Goal: Transaction & Acquisition: Purchase product/service

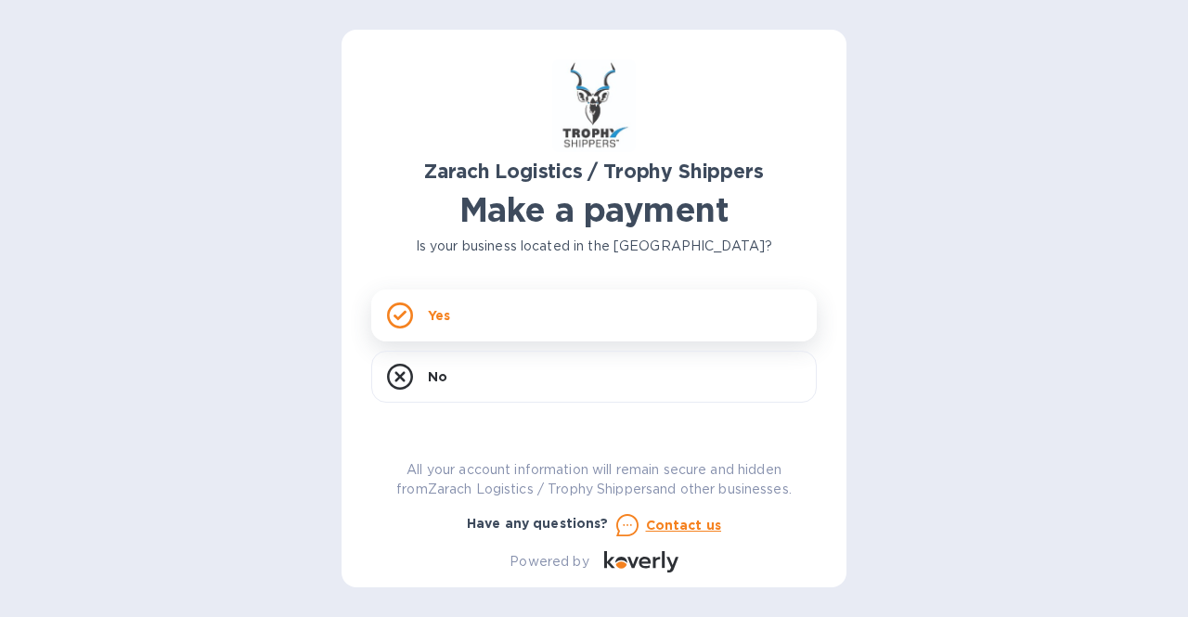
click at [418, 317] on div "Yes" at bounding box center [594, 316] width 446 height 52
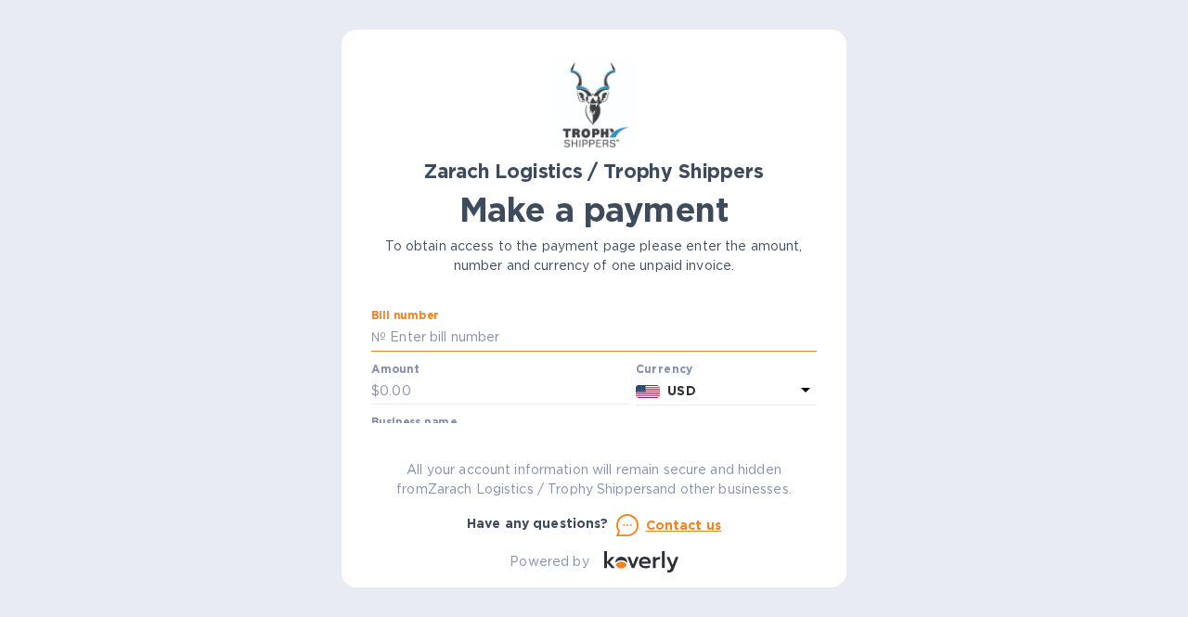
click at [646, 347] on input "text" at bounding box center [601, 338] width 431 height 28
paste input "B00172101"
type input "B00172101"
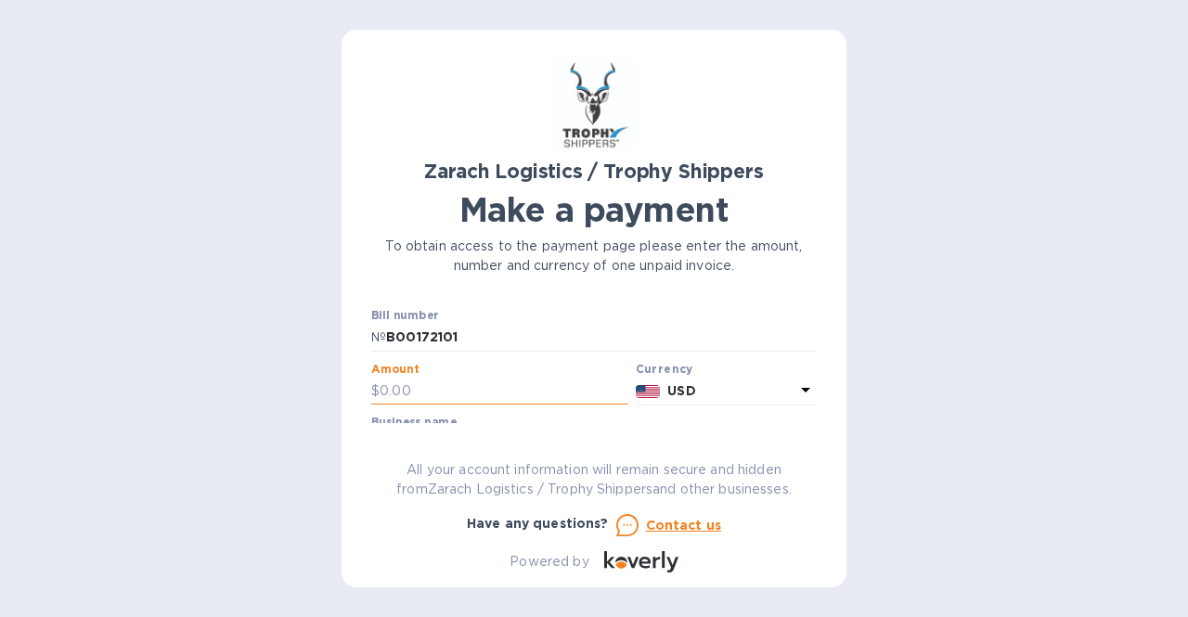
click at [438, 387] on input "text" at bounding box center [504, 392] width 249 height 28
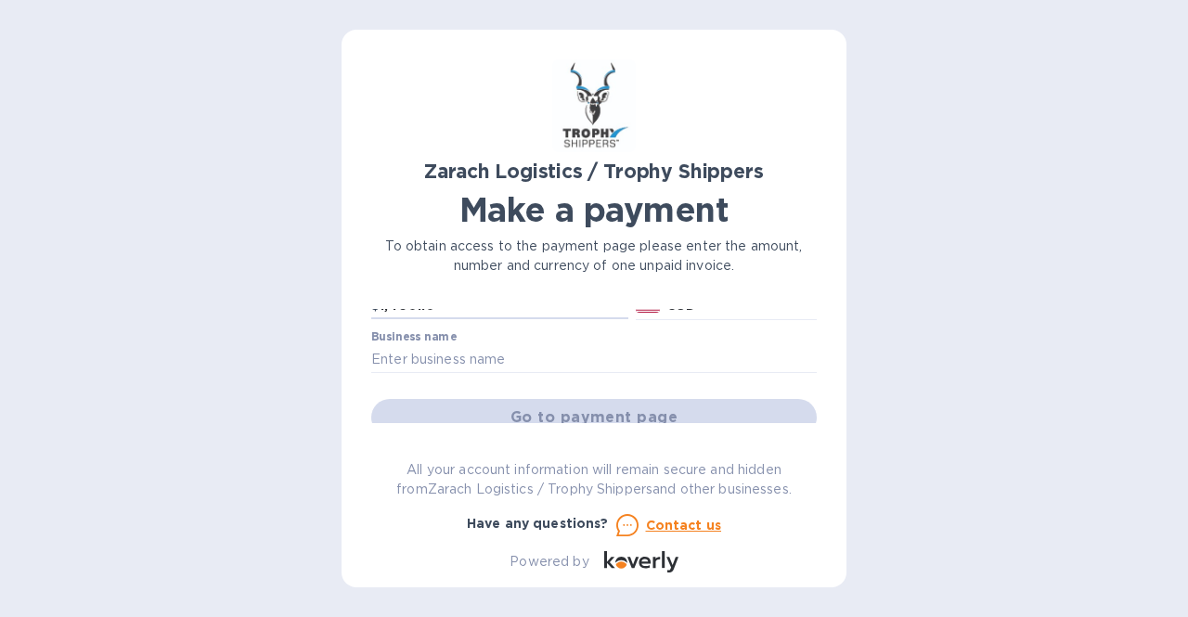
scroll to position [80, 0]
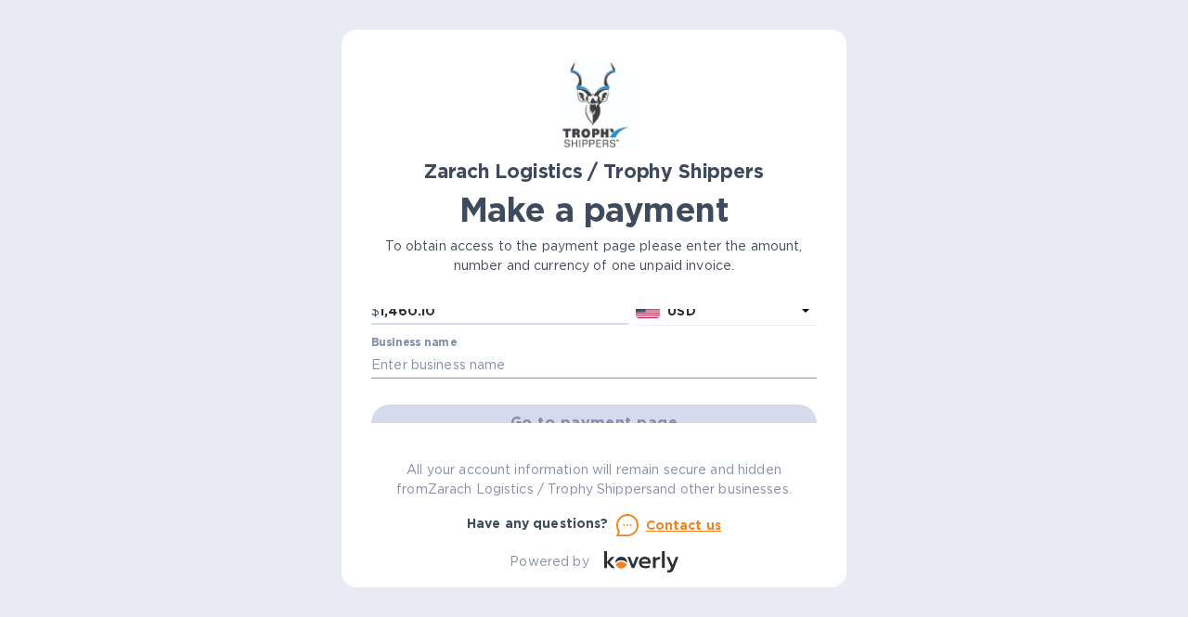
type input "1,460.10"
click at [646, 369] on input "text" at bounding box center [594, 365] width 446 height 28
paste input "KENPUCMSP"
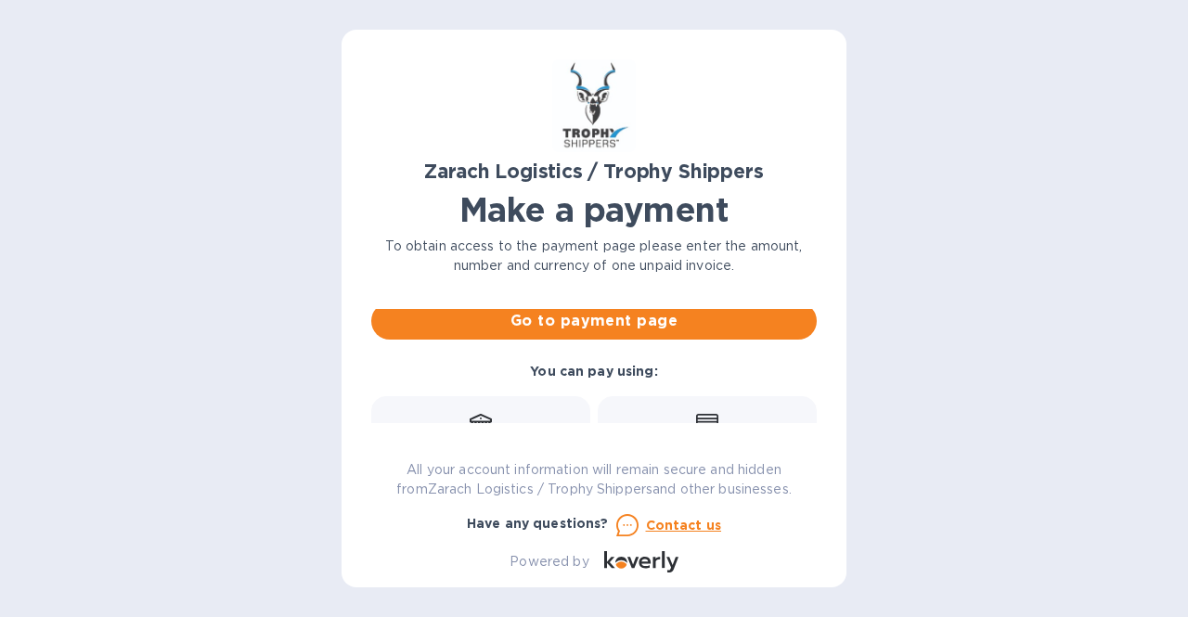
scroll to position [180, 0]
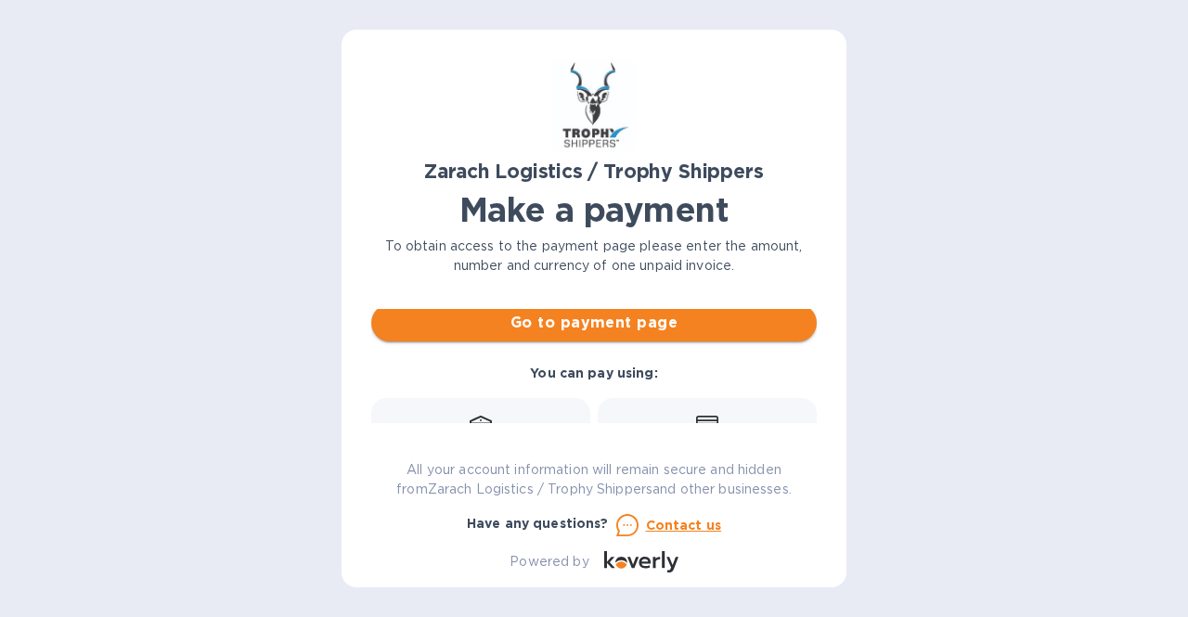
type input "KENPUCMSP"
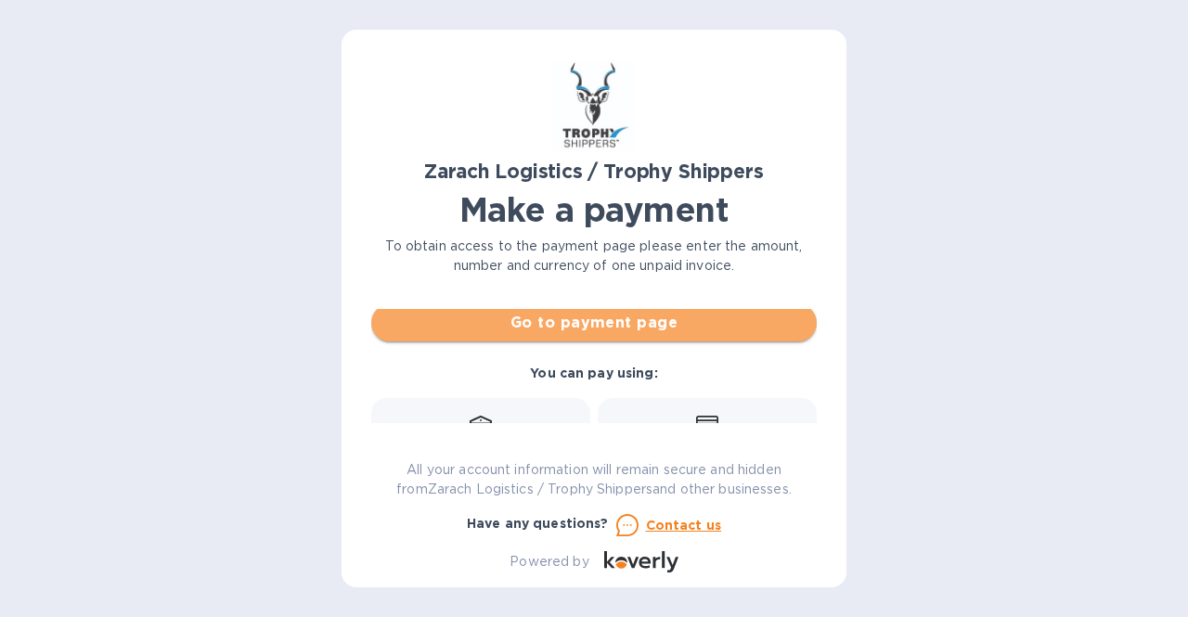
click at [668, 333] on span "Go to payment page" at bounding box center [594, 323] width 416 height 22
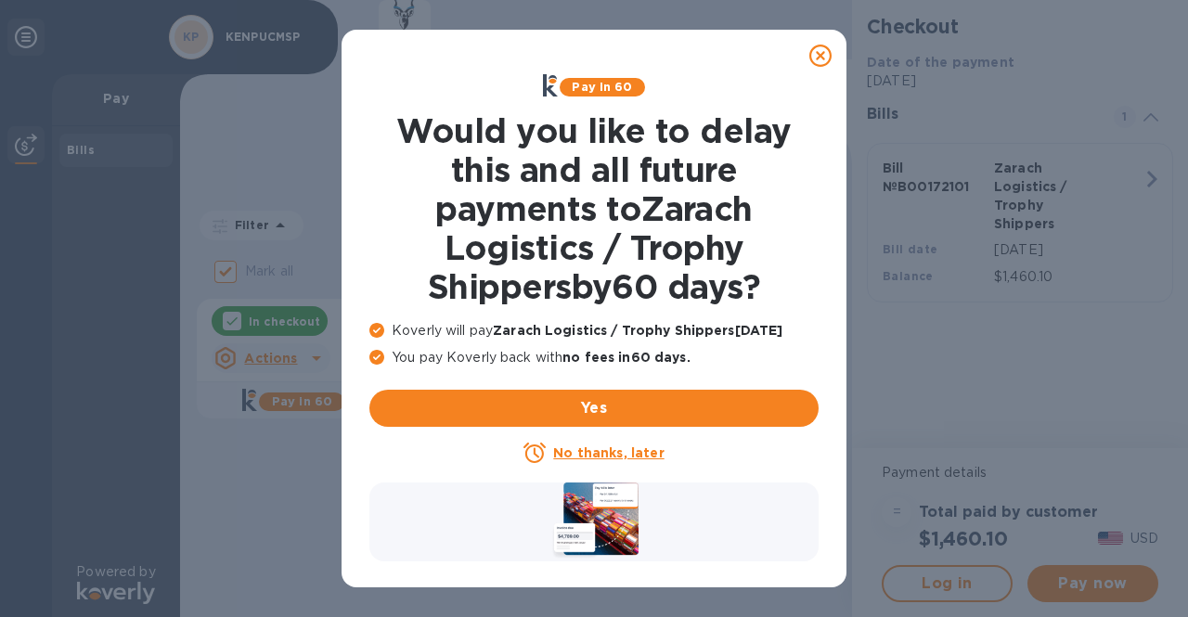
click at [818, 53] on icon at bounding box center [821, 56] width 22 height 22
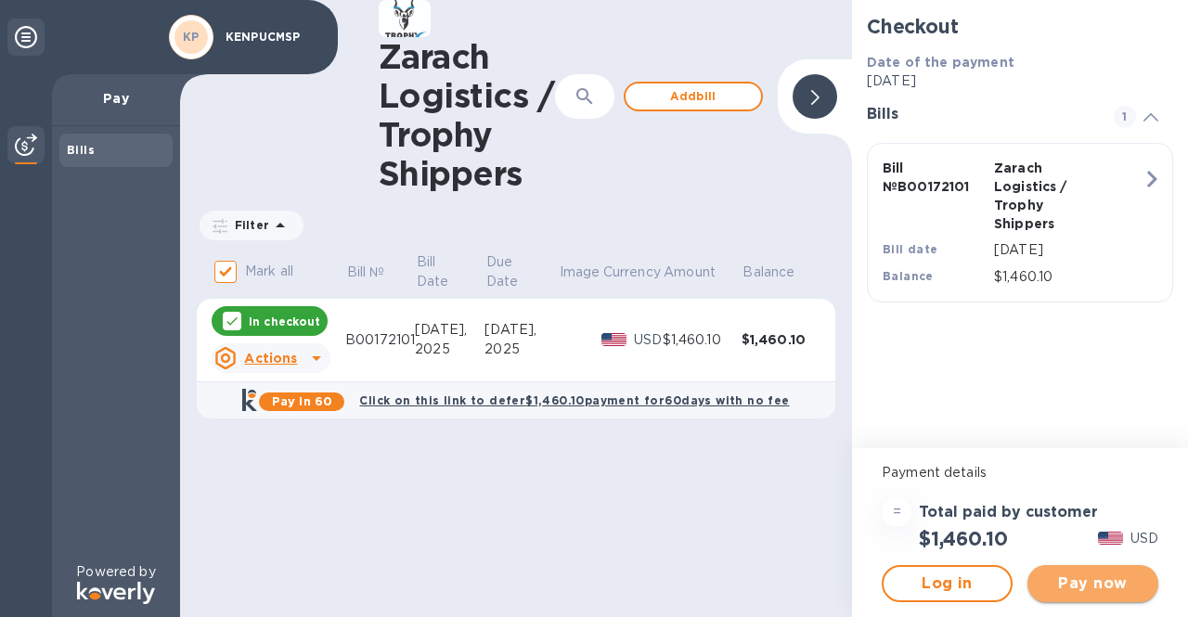
click at [1086, 584] on span "Pay now" at bounding box center [1093, 584] width 101 height 22
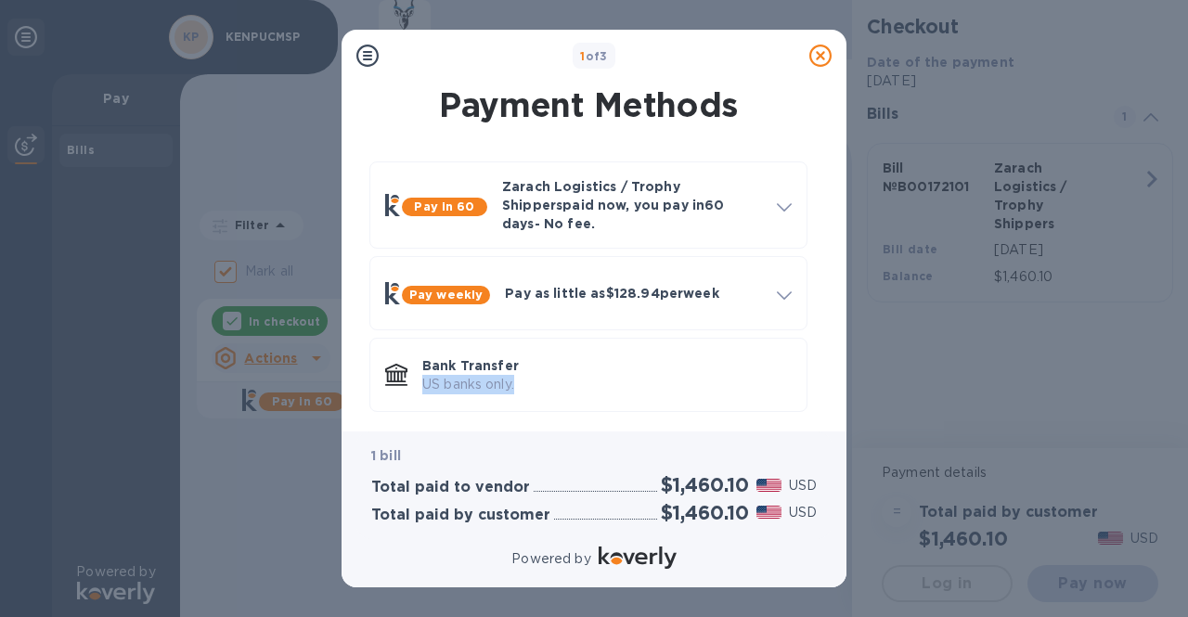
drag, startPoint x: 832, startPoint y: 331, endPoint x: 823, endPoint y: 402, distance: 72.0
click at [823, 402] on div "Payment Methods Pay in 60 Zarach Logistics / Trophy Shippers paid now, you pay …" at bounding box center [594, 257] width 505 height 350
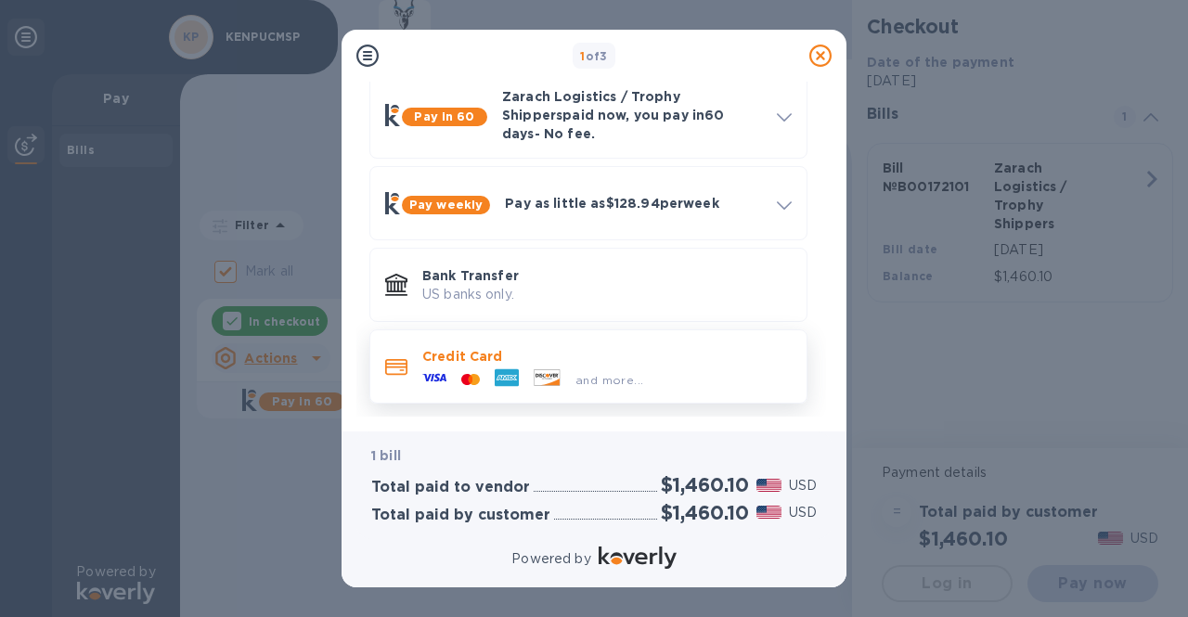
click at [545, 370] on icon at bounding box center [547, 378] width 25 height 16
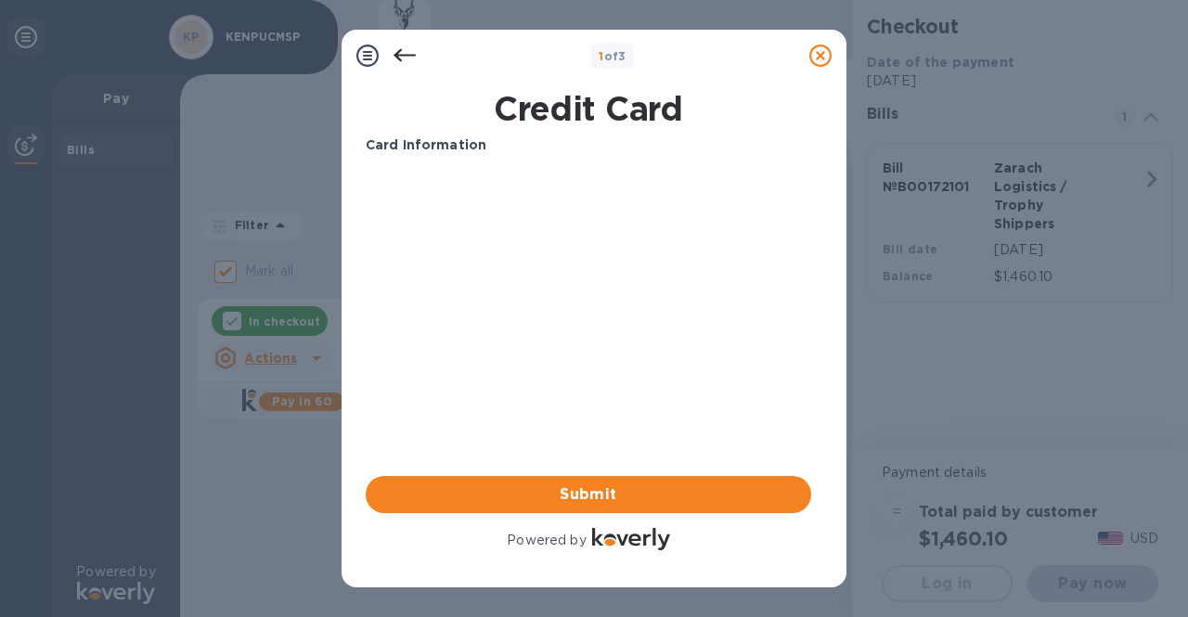
scroll to position [0, 0]
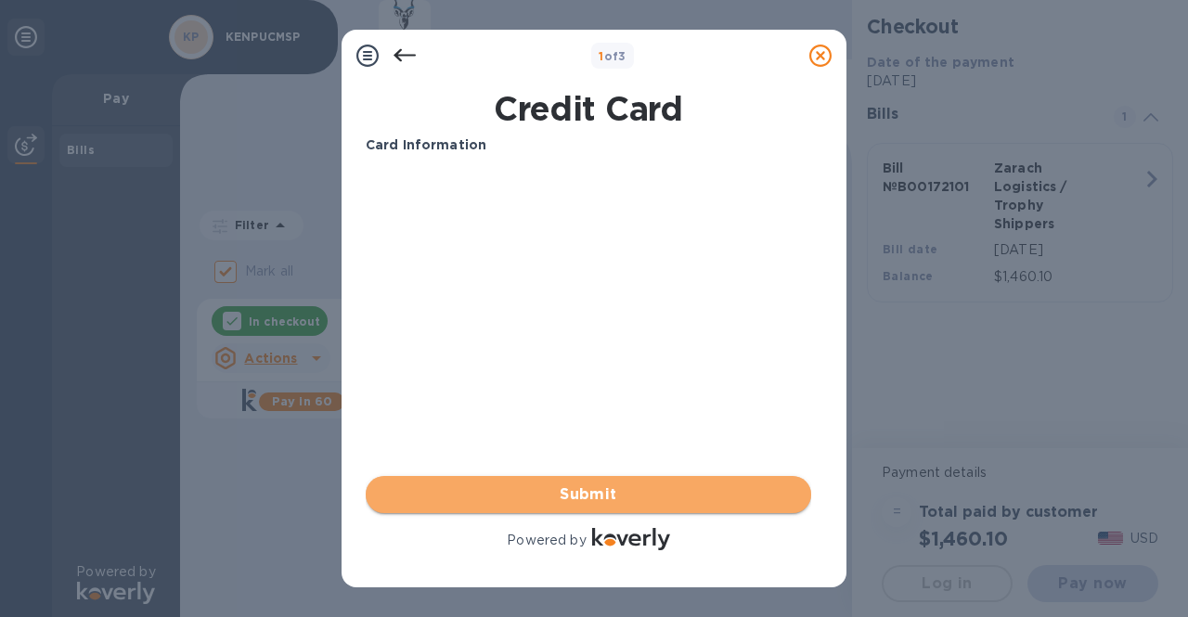
click at [587, 495] on span "Submit" at bounding box center [589, 495] width 416 height 22
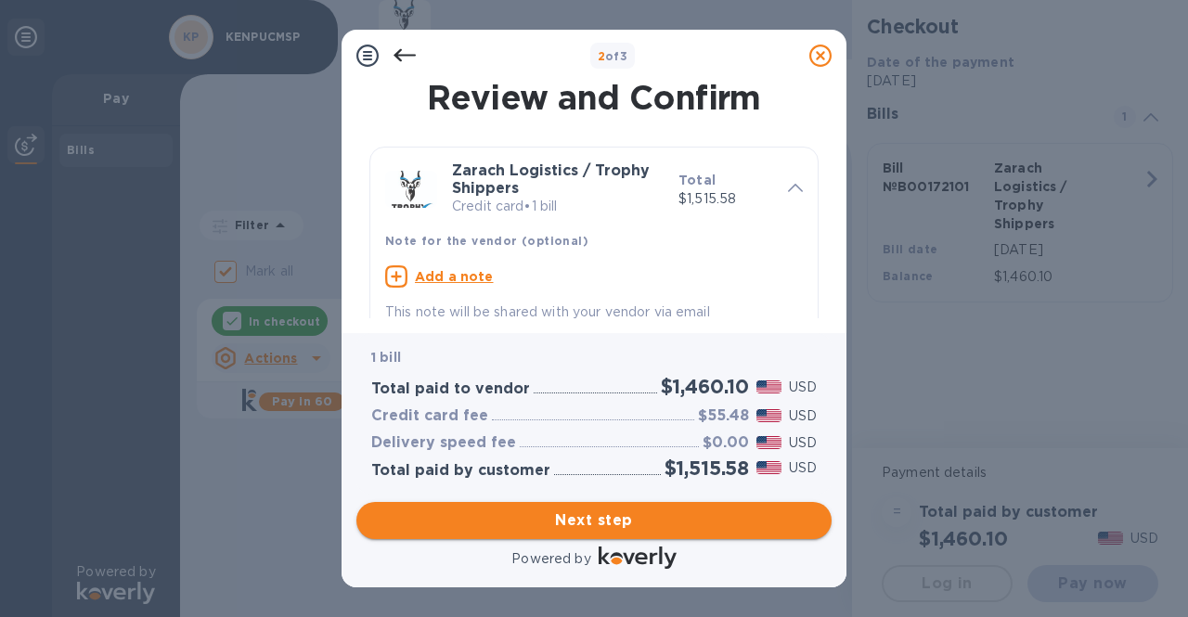
click at [585, 513] on span "Next step" at bounding box center [594, 521] width 446 height 22
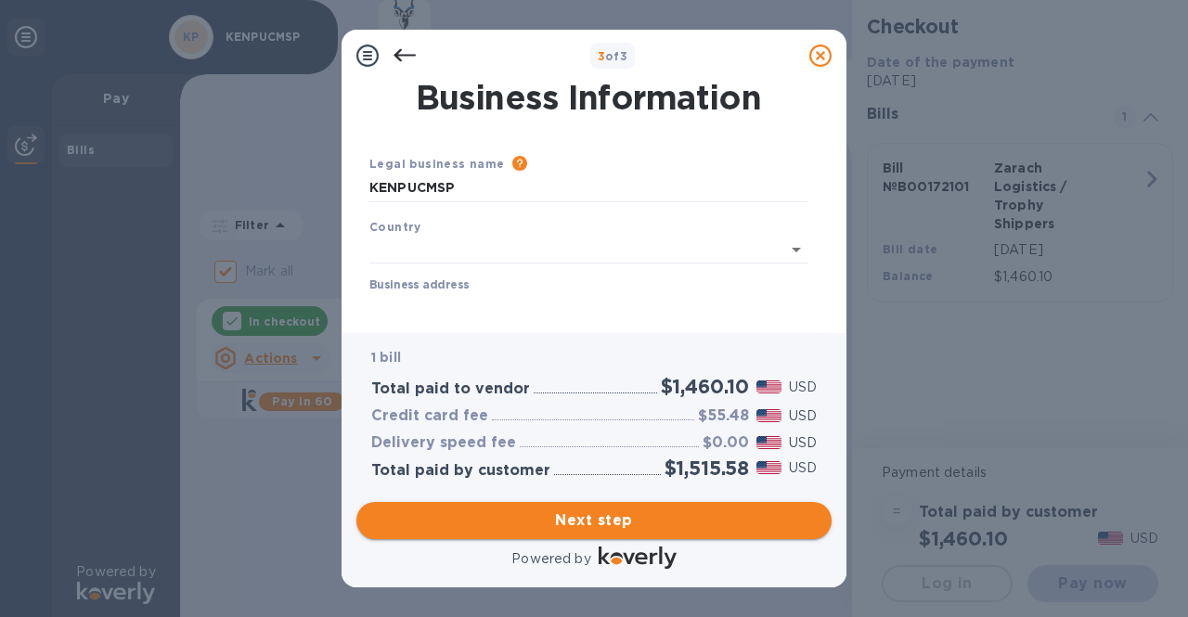
type input "[GEOGRAPHIC_DATA]"
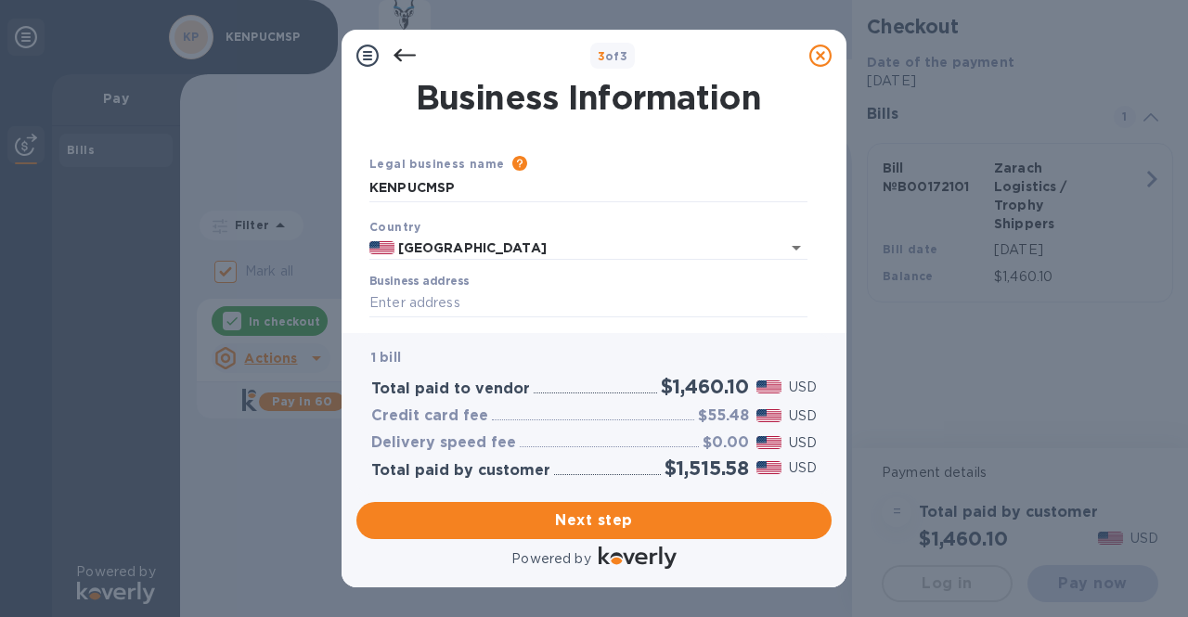
drag, startPoint x: 822, startPoint y: 165, endPoint x: 820, endPoint y: 208, distance: 42.7
click at [820, 208] on div "Business Information Legal business name Please provide the legal name that app…" at bounding box center [594, 200] width 475 height 237
click at [507, 305] on input "Business address" at bounding box center [589, 304] width 438 height 28
type input "[STREET_ADDRESS][PERSON_NAME]"
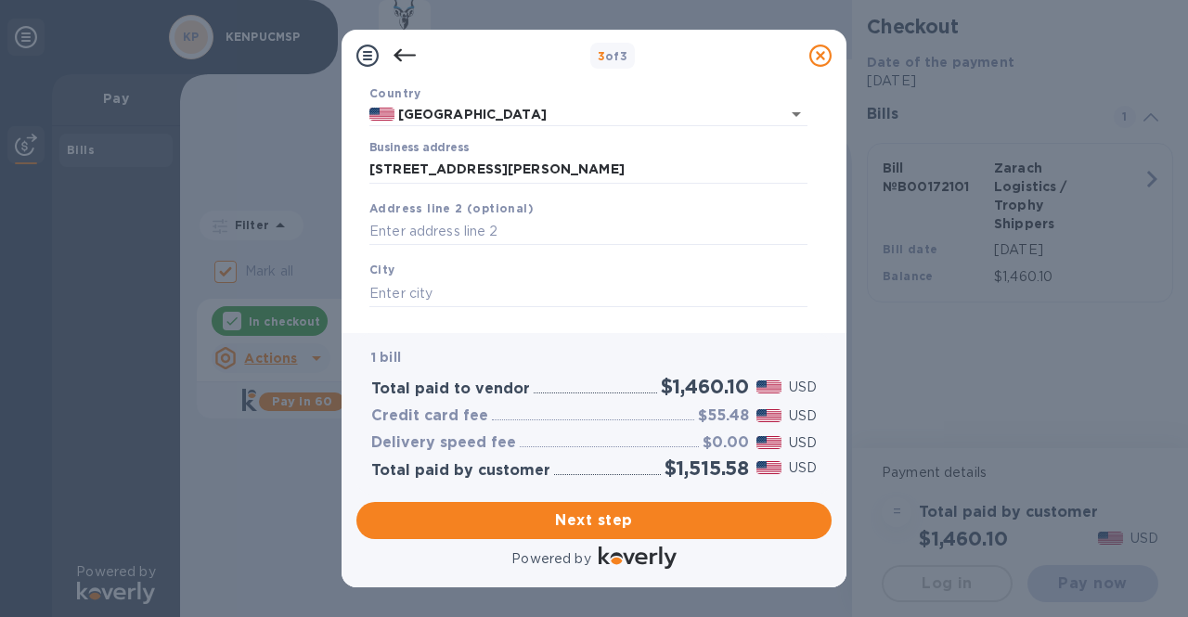
scroll to position [188, 0]
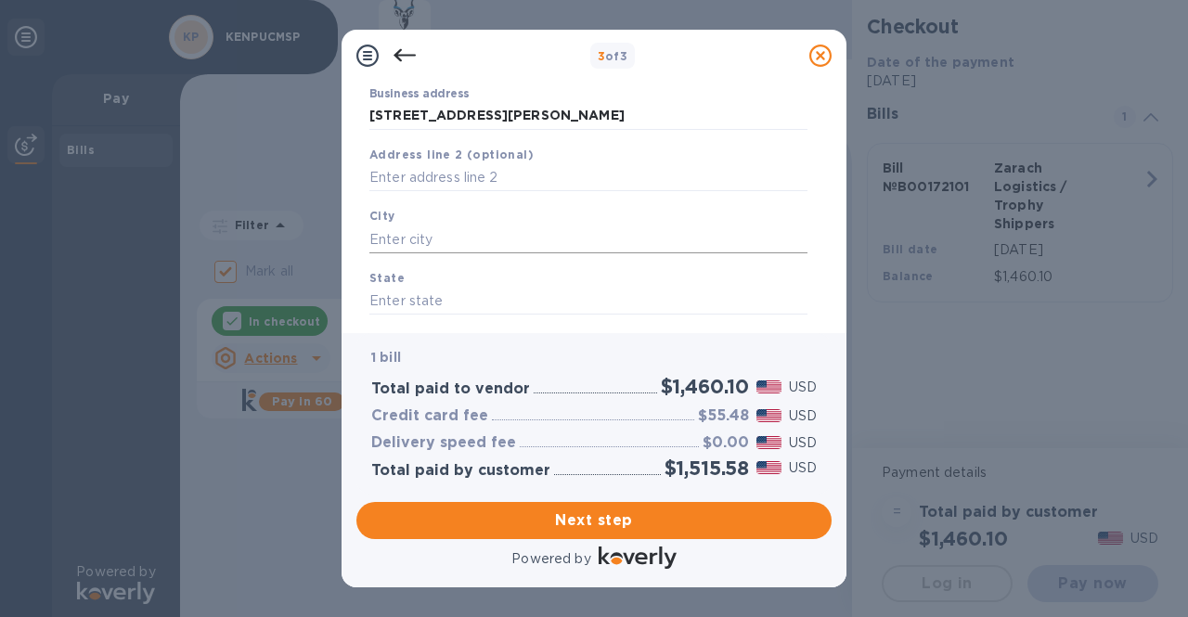
click at [539, 241] on input "text" at bounding box center [589, 240] width 438 height 28
type input "wayzata"
click at [408, 298] on input "text" at bounding box center [589, 302] width 438 height 28
type input "[US_STATE]"
drag, startPoint x: 823, startPoint y: 244, endPoint x: 832, endPoint y: 294, distance: 50.8
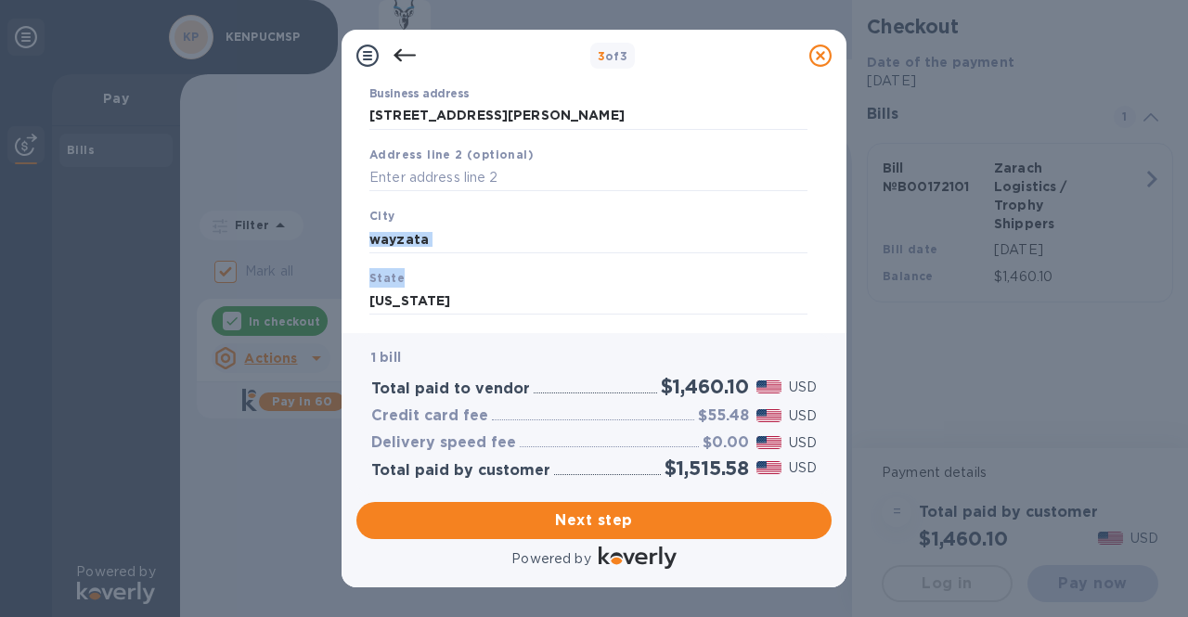
click at [832, 294] on div "Business Information Legal business name Please provide the legal name that app…" at bounding box center [594, 208] width 505 height 252
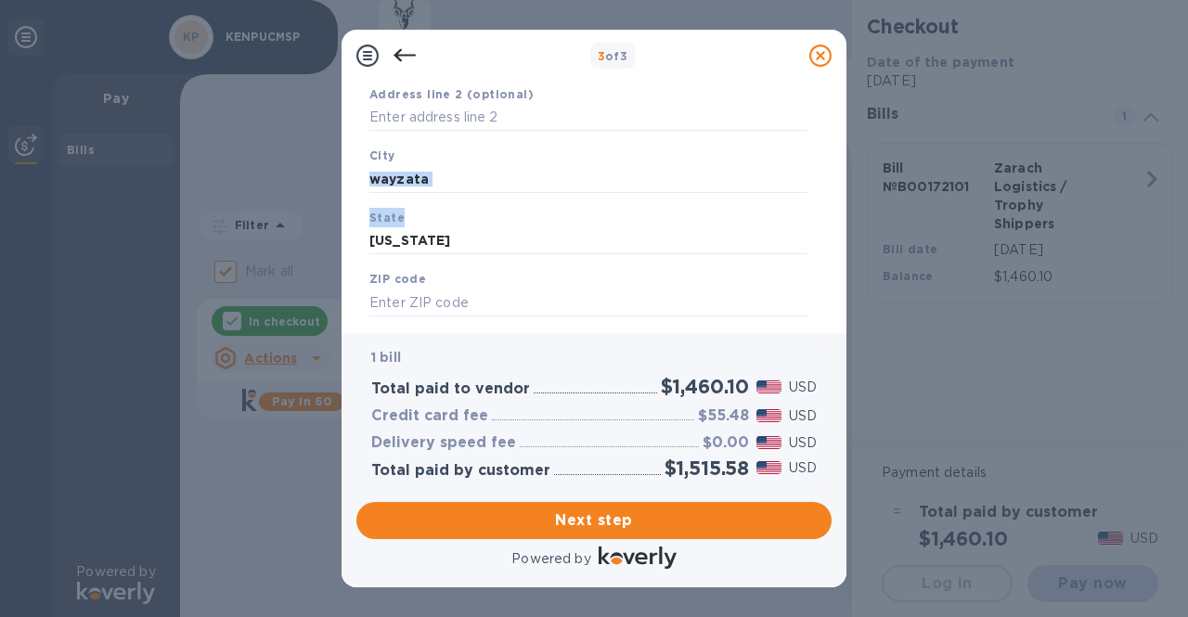
scroll to position [280, 0]
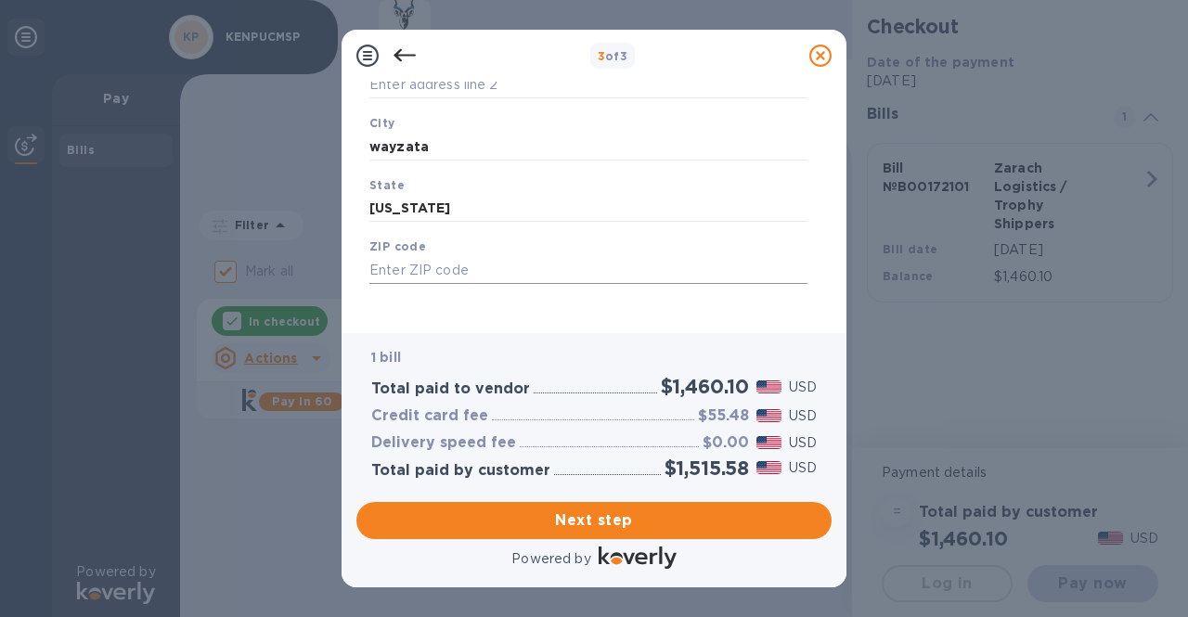
click at [720, 275] on input "text" at bounding box center [589, 270] width 438 height 28
type input "55391"
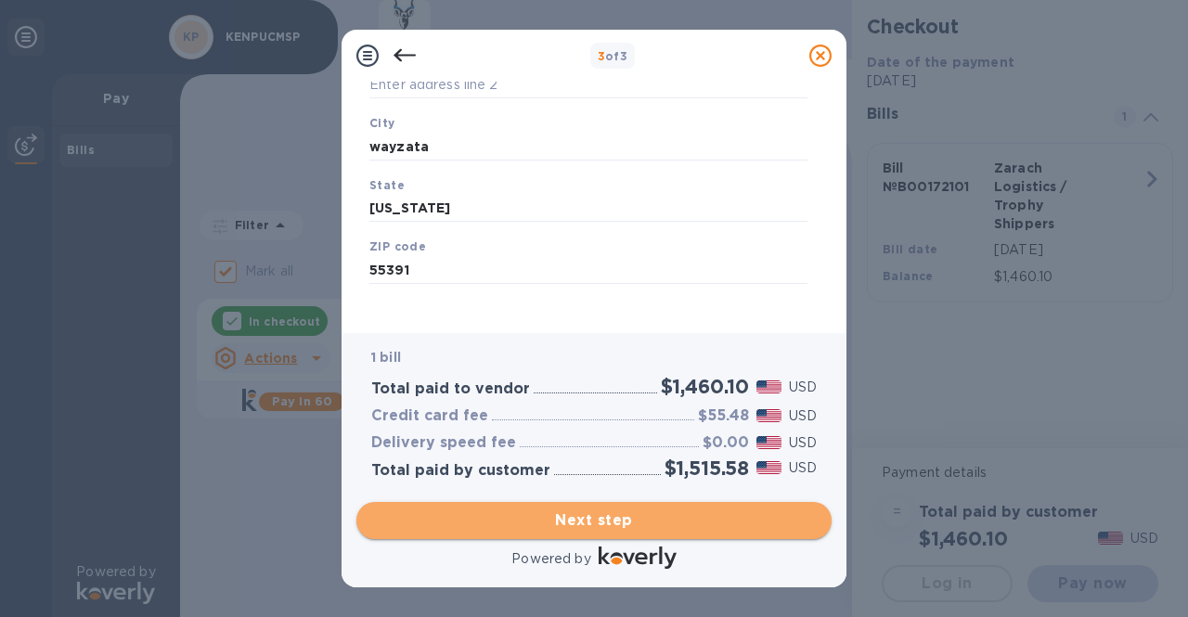
click at [614, 522] on span "Next step" at bounding box center [594, 521] width 446 height 22
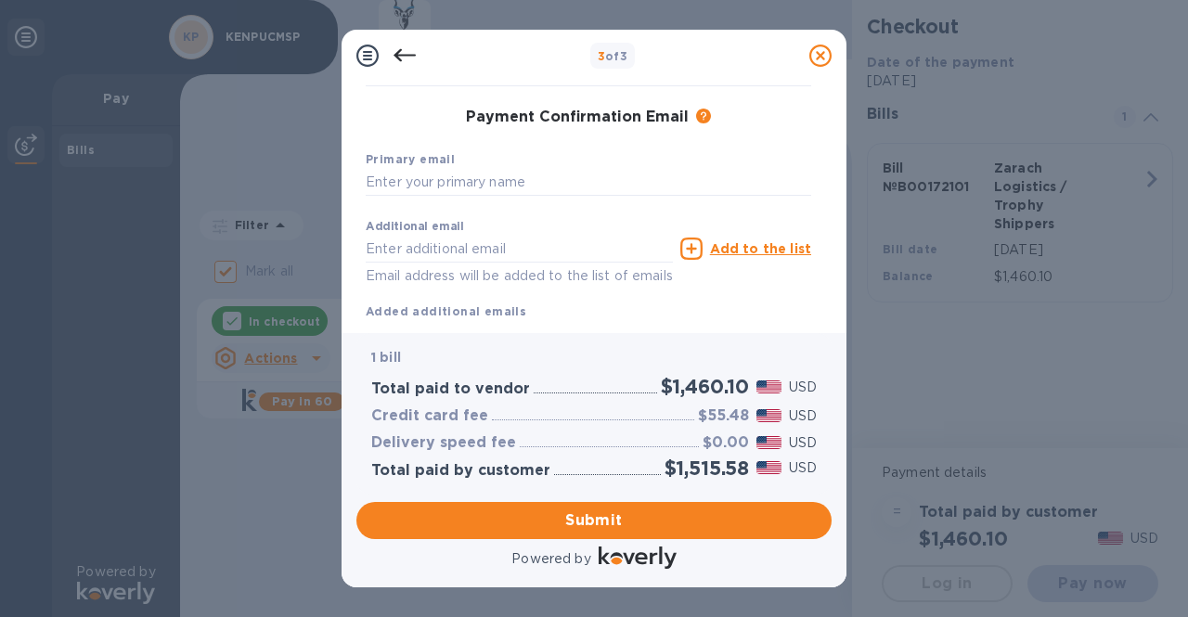
scroll to position [334, 0]
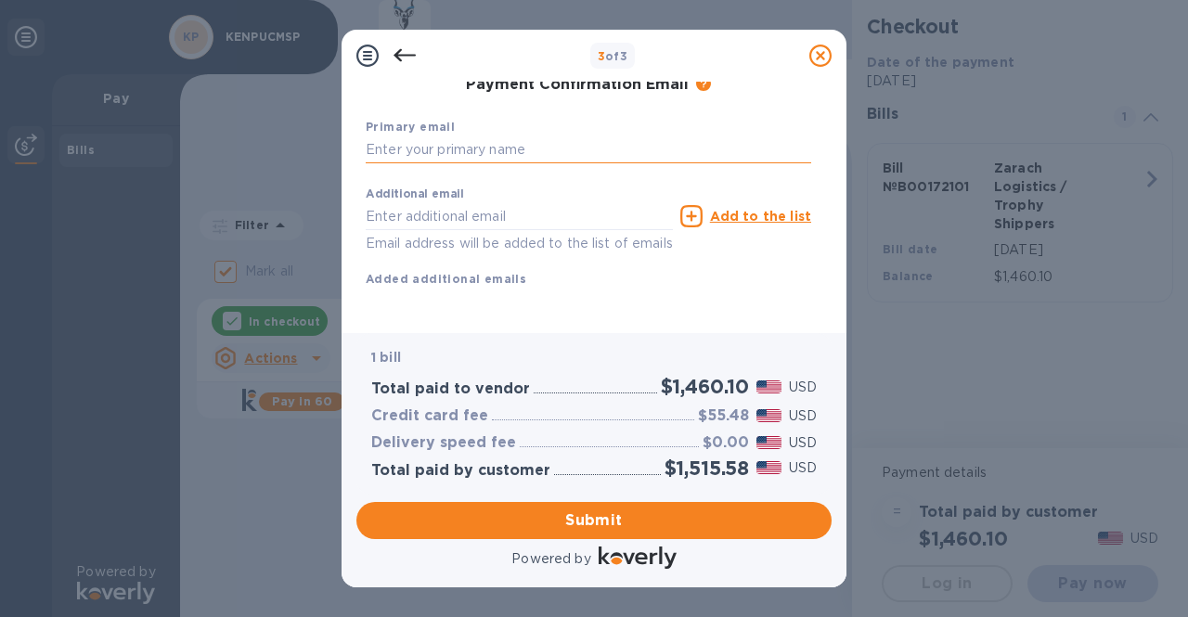
click at [624, 136] on input "text" at bounding box center [589, 150] width 446 height 28
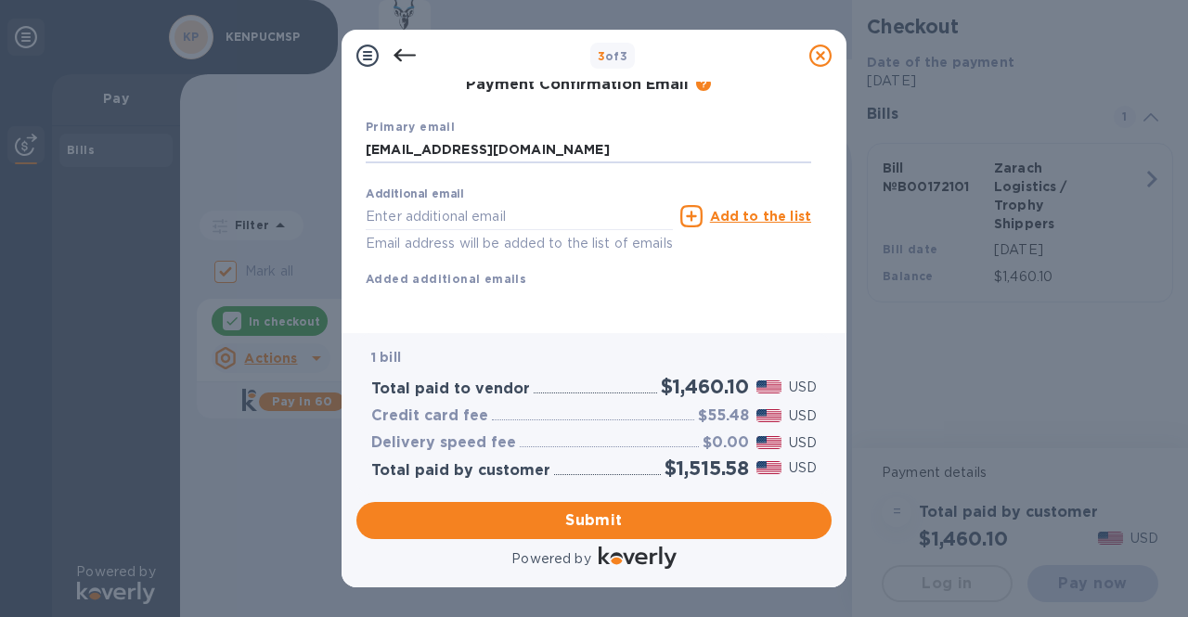
type input "[EMAIL_ADDRESS][DOMAIN_NAME]"
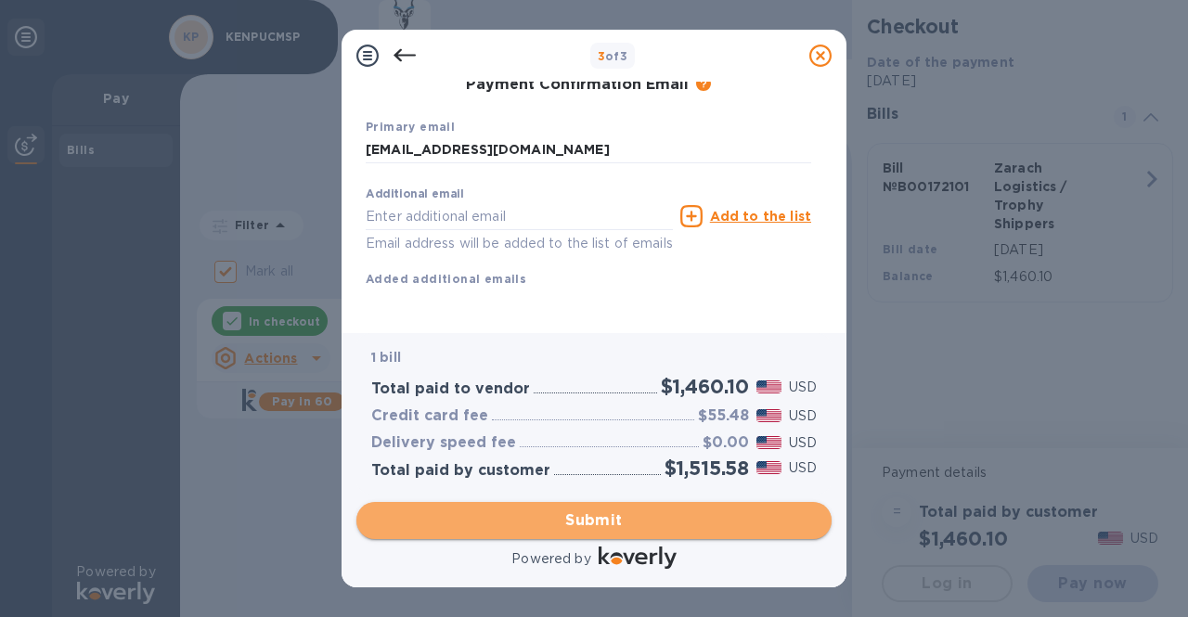
click at [590, 513] on span "Submit" at bounding box center [594, 521] width 446 height 22
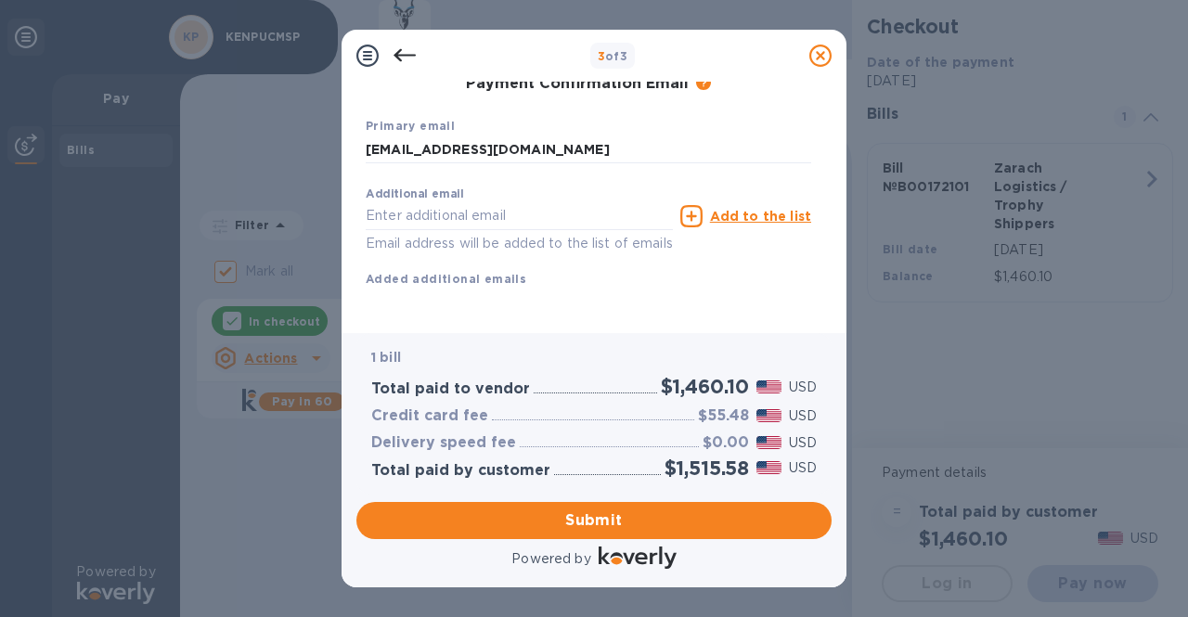
drag, startPoint x: 832, startPoint y: 283, endPoint x: 815, endPoint y: 268, distance: 22.4
click at [815, 268] on div "Payment Contact Information First name First name is a required field Last name…" at bounding box center [594, 208] width 505 height 252
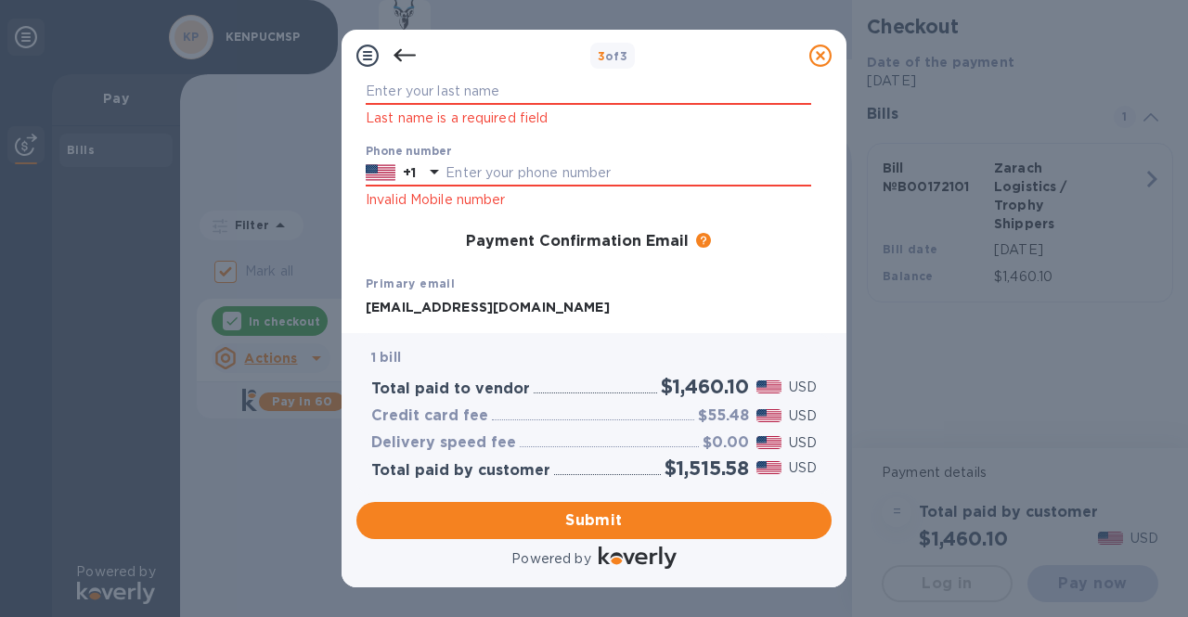
scroll to position [225, 0]
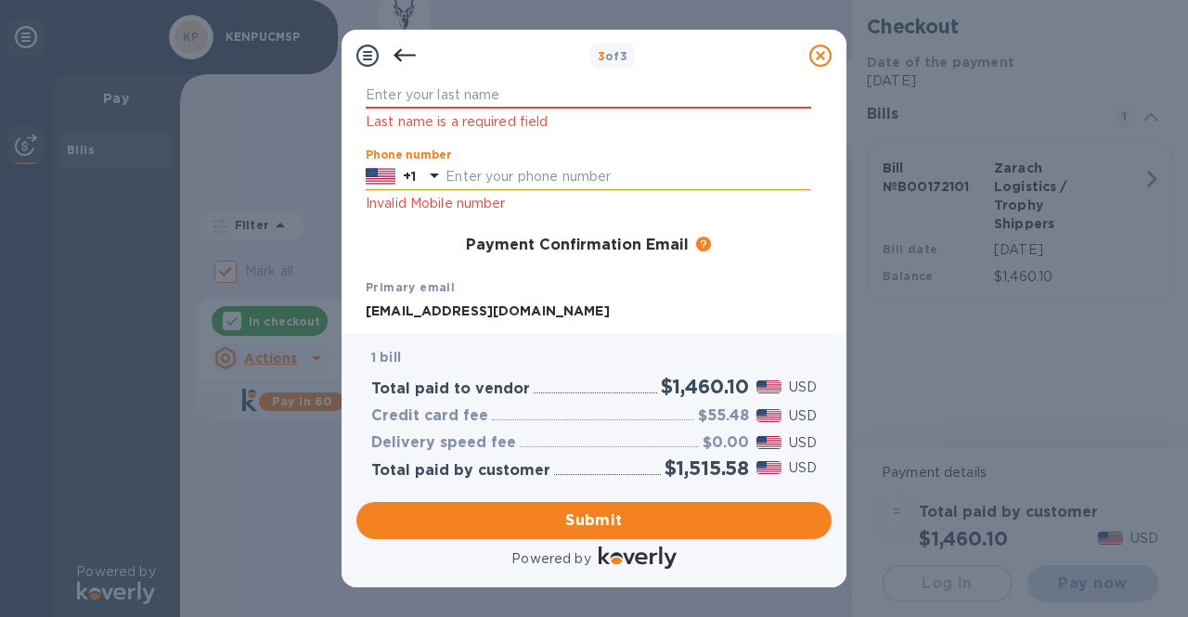
click at [671, 177] on input "text" at bounding box center [629, 177] width 366 height 28
type input "6127436203"
type input "[PERSON_NAME]"
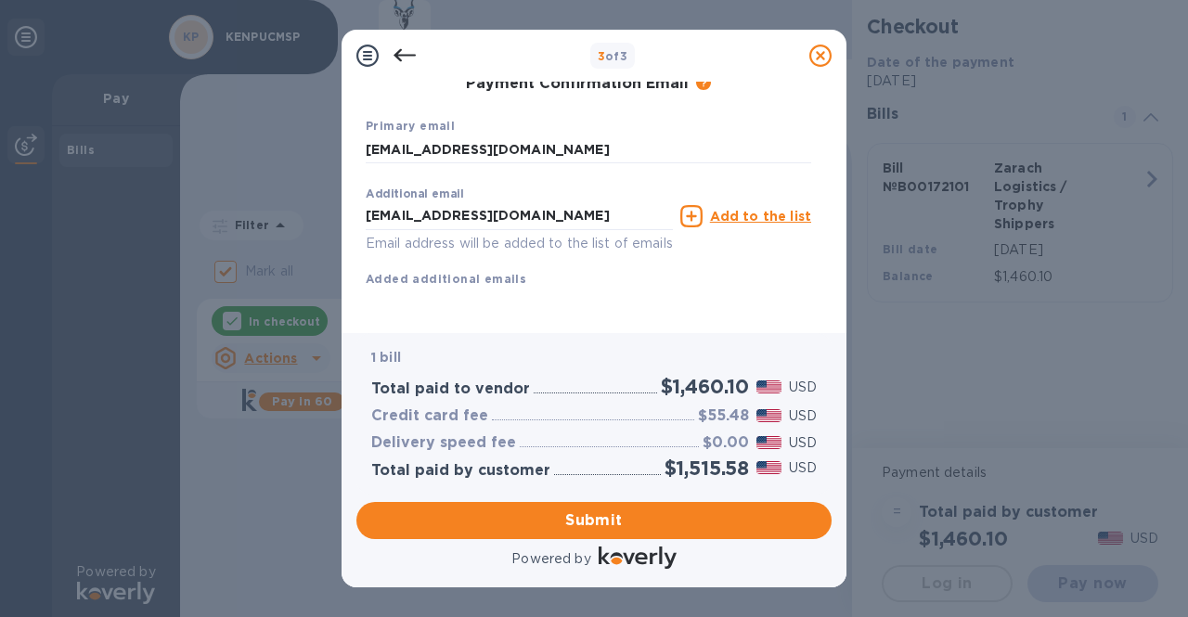
scroll to position [408, 0]
click at [596, 202] on input "[EMAIL_ADDRESS][DOMAIN_NAME]" at bounding box center [519, 216] width 307 height 28
type input "k"
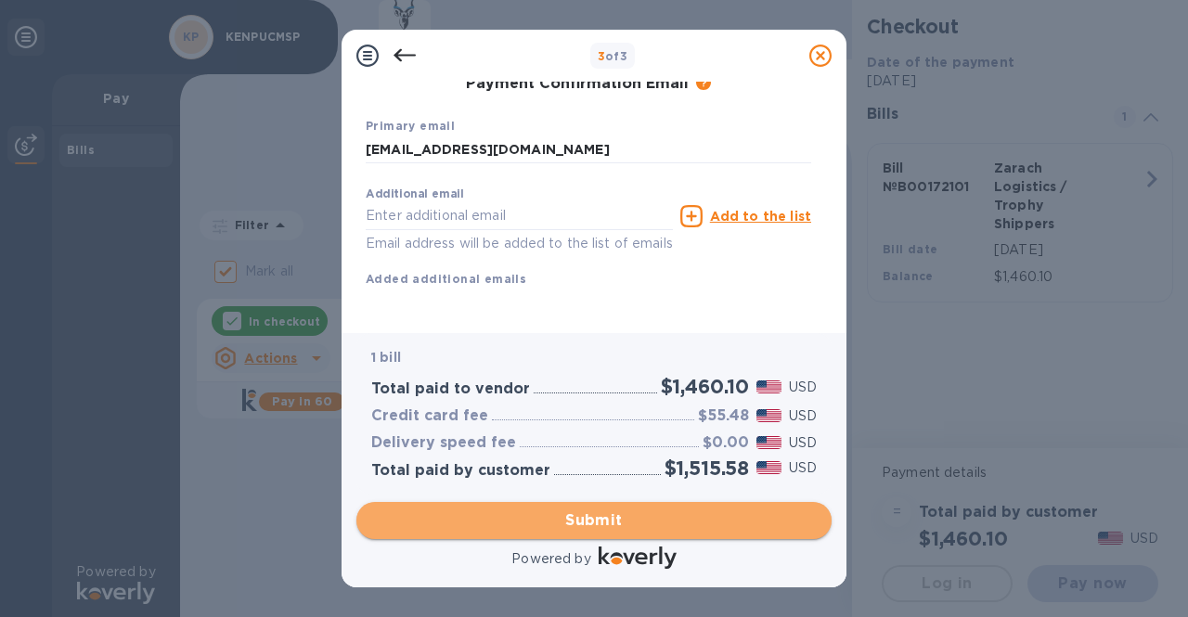
click at [579, 513] on span "Submit" at bounding box center [594, 521] width 446 height 22
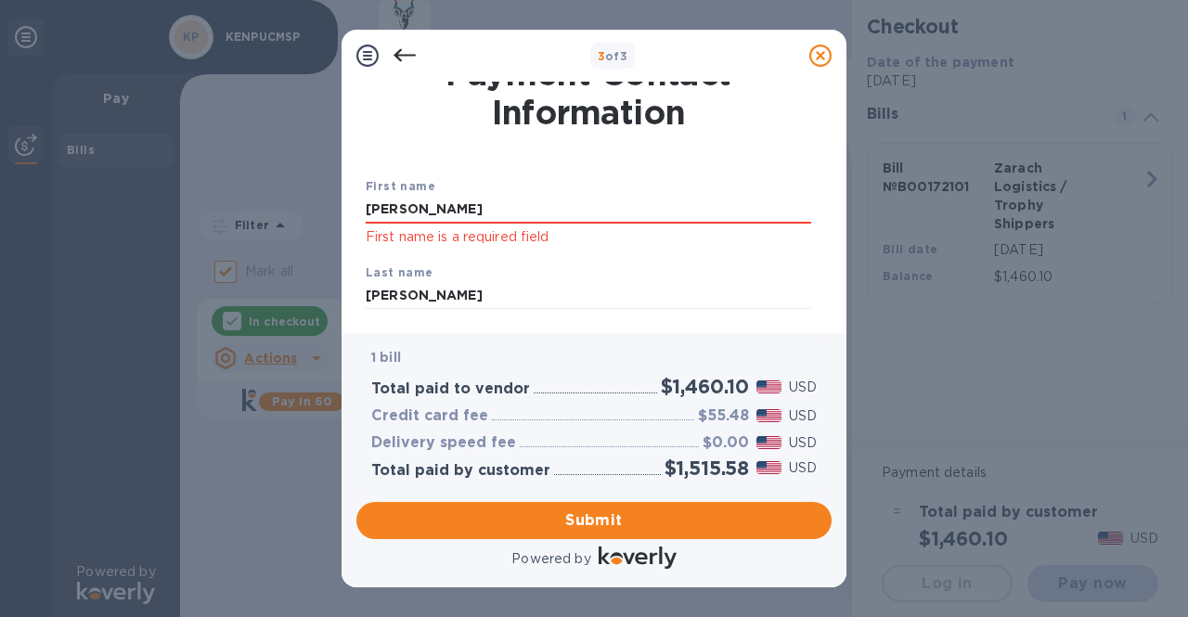
scroll to position [28, 0]
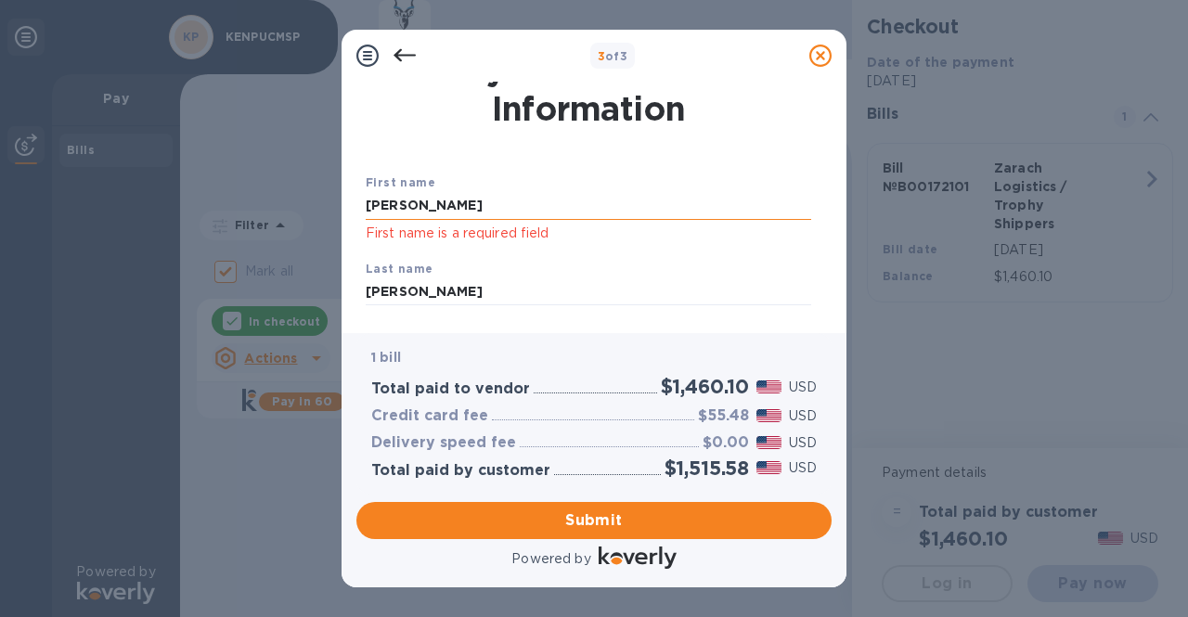
click at [675, 204] on input "[PERSON_NAME]" at bounding box center [589, 206] width 446 height 28
click at [835, 331] on div "1 bill Total paid to vendor $1,460.10 USD Credit card fee $55.48 USD Delivery s…" at bounding box center [594, 414] width 483 height 168
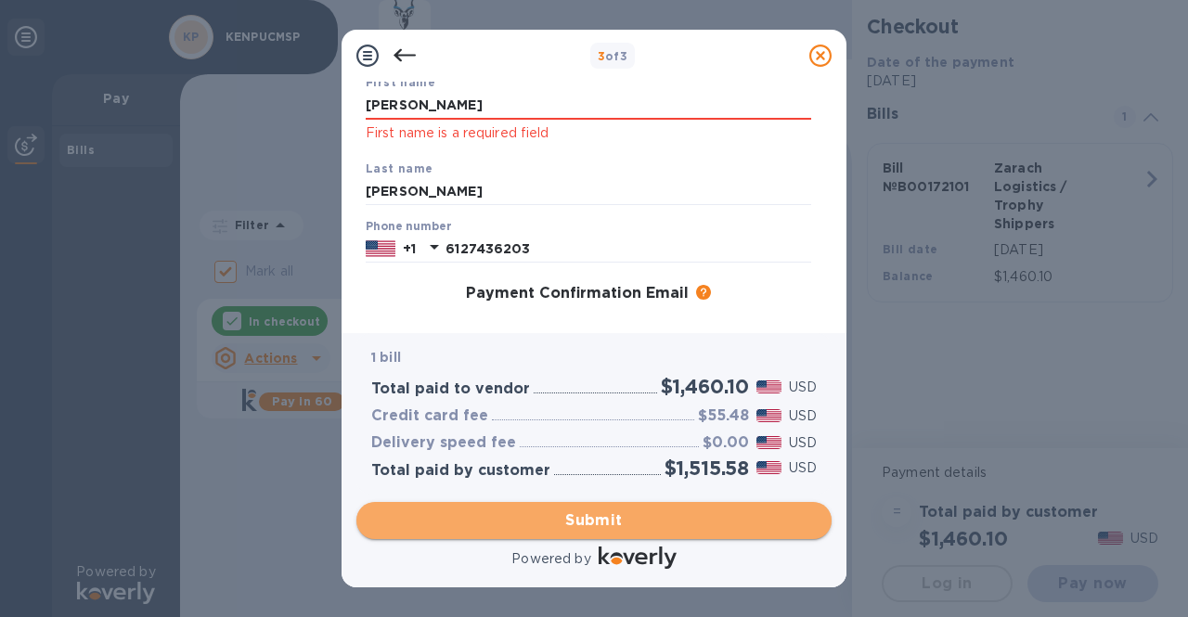
click at [590, 506] on button "Submit" at bounding box center [594, 520] width 475 height 37
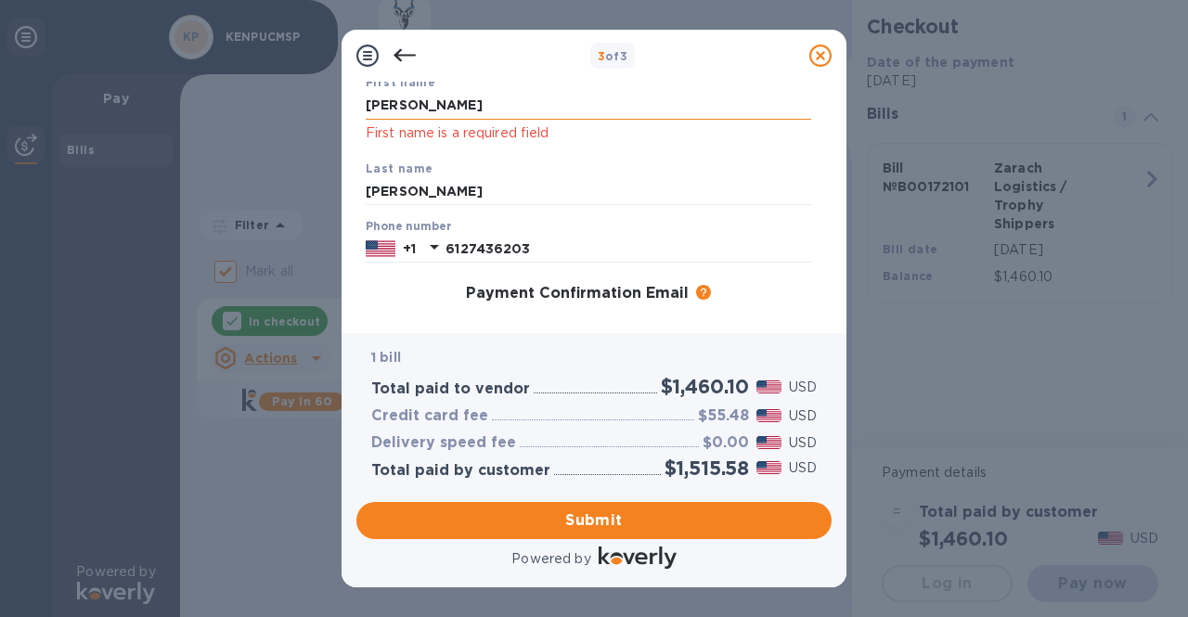
click at [594, 116] on input "[PERSON_NAME]" at bounding box center [589, 106] width 446 height 28
type input "k"
type input "[PERSON_NAME]"
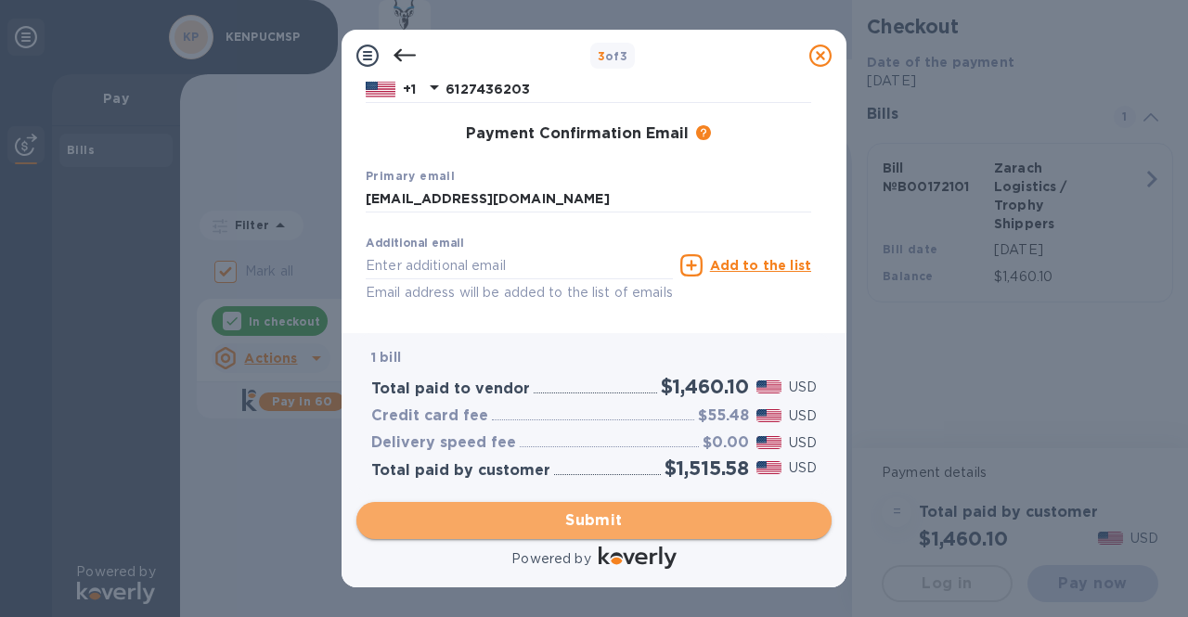
click at [603, 515] on span "Submit" at bounding box center [594, 521] width 446 height 22
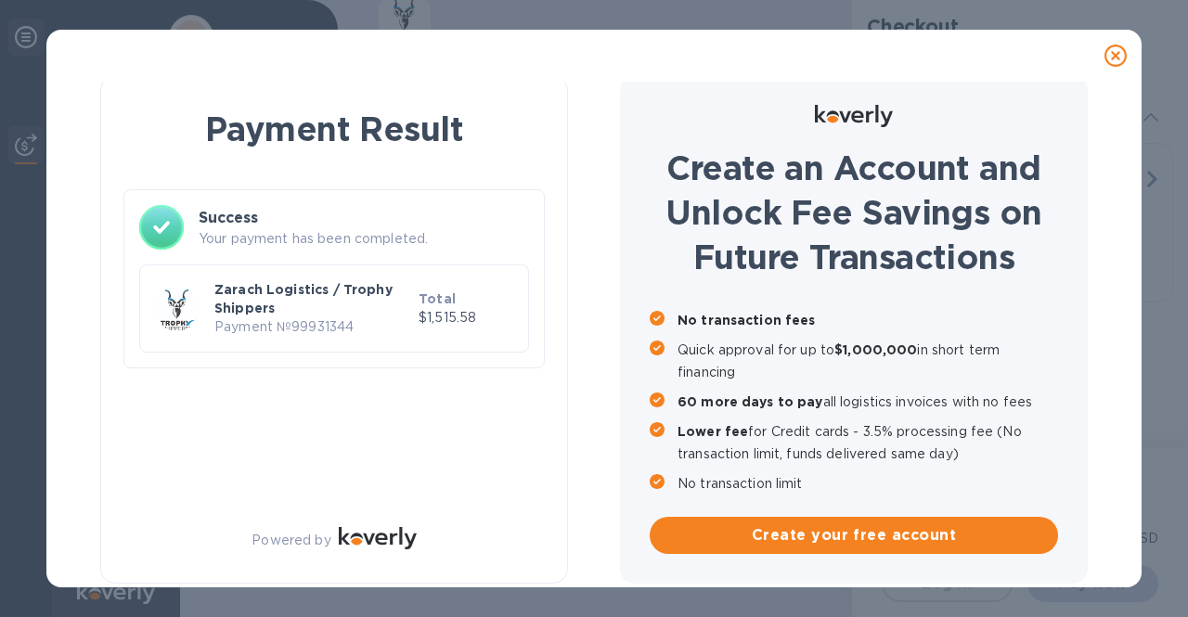
checkbox input "false"
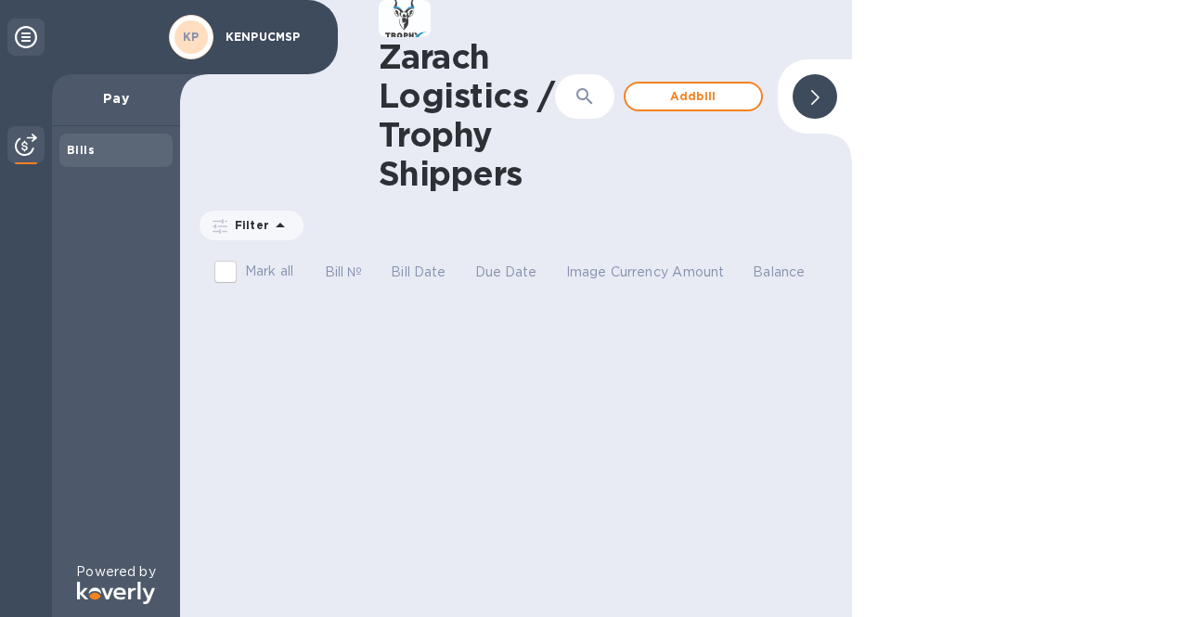
click at [202, 43] on div "KP" at bounding box center [191, 36] width 33 height 33
click at [250, 39] on p "KENPUCMSP" at bounding box center [272, 37] width 93 height 13
